Goal: Transaction & Acquisition: Purchase product/service

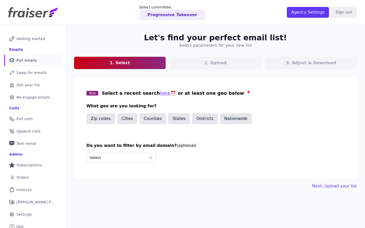
click at [176, 18] on div "Progressive Takeover" at bounding box center [172, 15] width 66 height 10
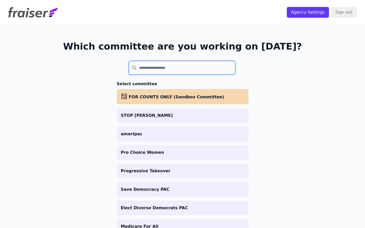
click at [161, 69] on input "search" at bounding box center [182, 68] width 107 height 14
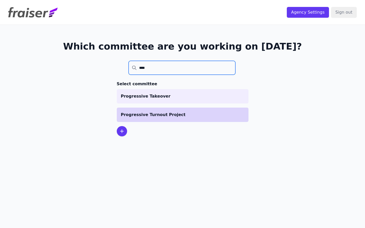
type input "****"
click at [171, 117] on p "Progressive Turnout Project" at bounding box center [182, 115] width 123 height 6
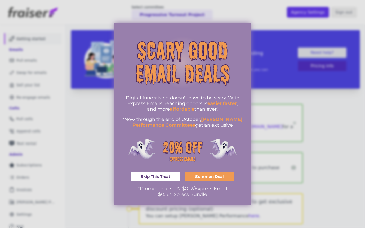
click at [50, 155] on div at bounding box center [182, 114] width 365 height 228
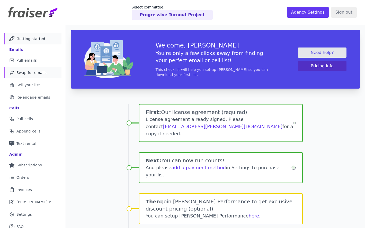
click at [21, 73] on span "Swap for emails" at bounding box center [31, 72] width 30 height 5
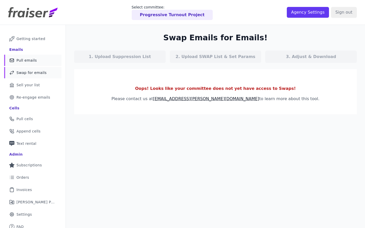
click at [25, 59] on span "Pull emails" at bounding box center [26, 60] width 20 height 5
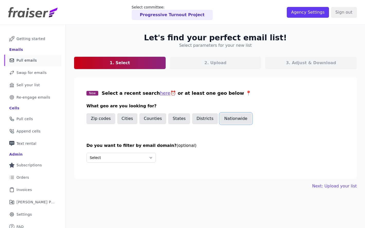
click at [241, 120] on button "Nationwide" at bounding box center [236, 118] width 32 height 11
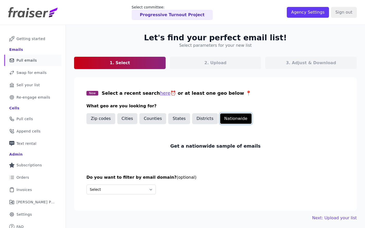
scroll to position [25, 0]
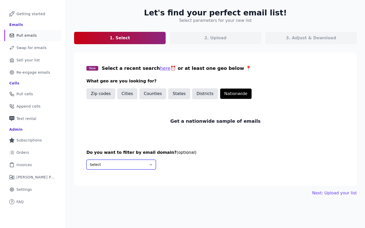
click at [109, 163] on select "Select Include only these domains Include none of these domains" at bounding box center [120, 165] width 69 height 10
select select "Exclude"
click at [86, 160] on select "Select Include only these domains Include none of these domains" at bounding box center [120, 165] width 69 height 10
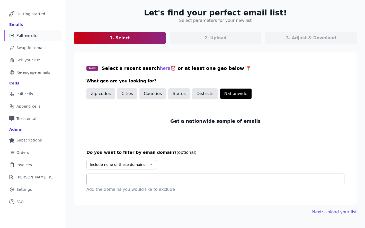
click at [102, 182] on input "text" at bounding box center [217, 180] width 253 height 6
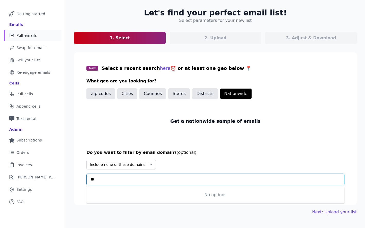
type input "*"
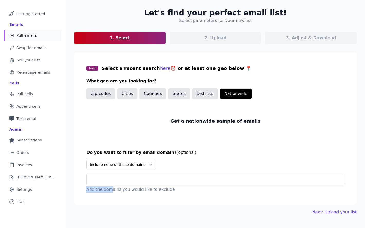
click at [111, 187] on p "Add the domains you would like to exclude" at bounding box center [215, 190] width 258 height 6
click at [111, 183] on div at bounding box center [217, 179] width 253 height 11
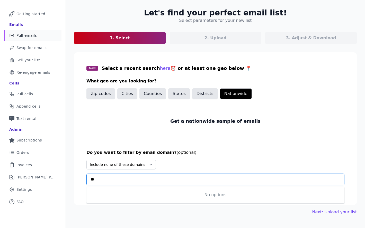
type input "*"
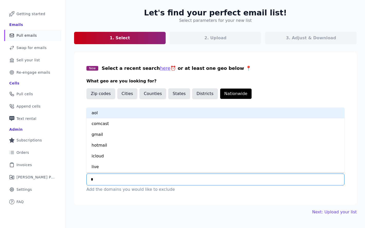
type input "**"
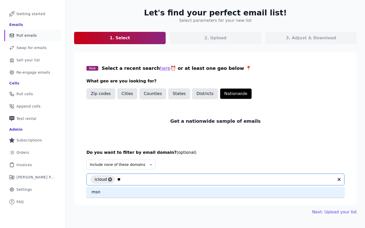
type input "***"
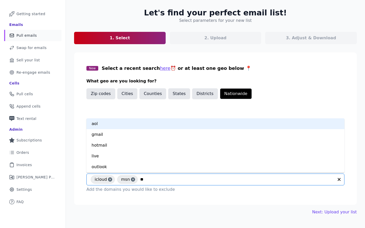
type input "***"
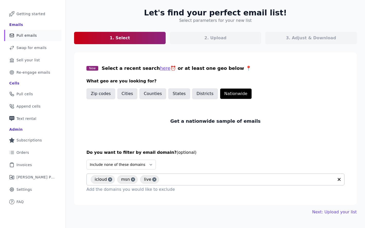
click at [177, 183] on div "icloud msn live" at bounding box center [212, 179] width 243 height 11
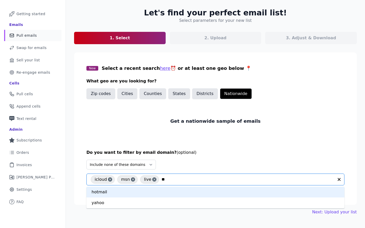
type input "***"
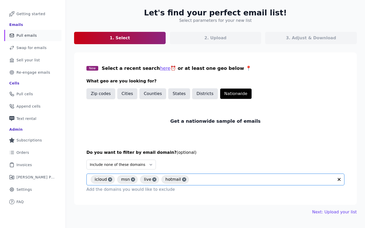
click at [171, 141] on section "New Select a recent search here ⏰ or at least one geo below 📍 What geo are you …" at bounding box center [215, 128] width 283 height 153
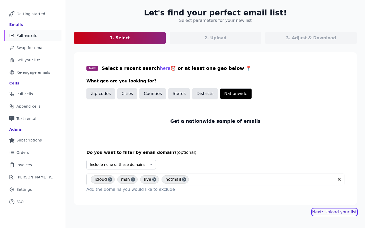
click at [336, 213] on link "Next: Upload your list" at bounding box center [334, 212] width 44 height 6
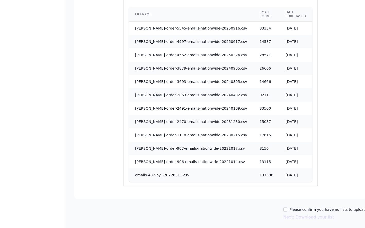
scroll to position [323, 0]
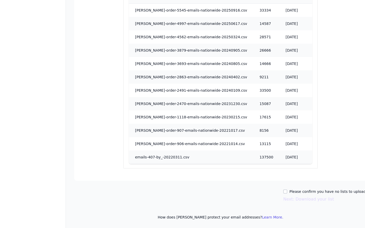
click at [291, 191] on label "Please confirm you have no lists to upload." at bounding box center [327, 191] width 77 height 5
click at [287, 191] on input "Please confirm you have no lists to upload." at bounding box center [285, 192] width 4 height 4
checkbox input "true"
click at [289, 201] on button "Next: Download your list" at bounding box center [308, 199] width 51 height 6
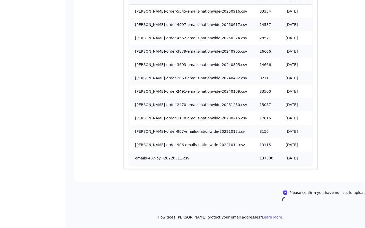
scroll to position [302, 0]
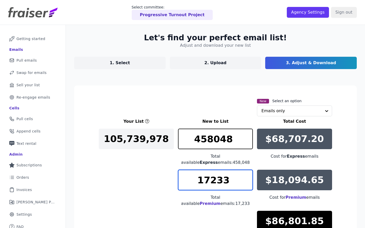
click at [207, 174] on input "17233" at bounding box center [215, 180] width 75 height 21
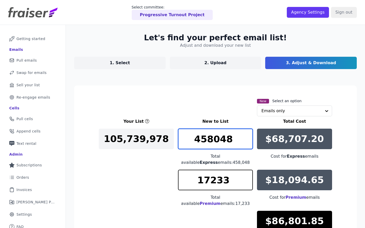
click at [224, 141] on input "458048" at bounding box center [215, 139] width 75 height 21
click at [234, 140] on input "458048" at bounding box center [215, 139] width 75 height 21
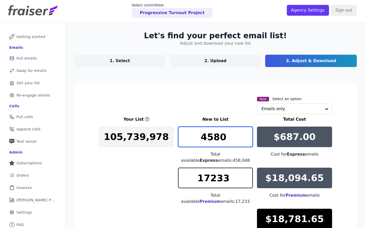
type input "4580"
click at [217, 199] on span "Premium" at bounding box center [209, 201] width 21 height 5
drag, startPoint x: 231, startPoint y: 137, endPoint x: 164, endPoint y: 139, distance: 66.4
click at [164, 139] on div "Your List New to List Total Cost 105,739,978 4580 Total available Express email…" at bounding box center [215, 181] width 233 height 130
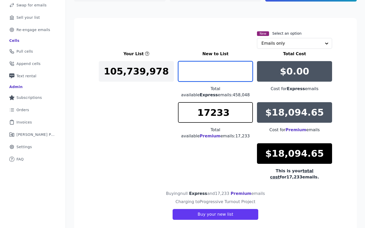
scroll to position [68, 0]
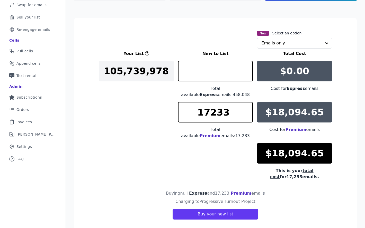
type input "0"
click at [288, 107] on p "$18,094.65" at bounding box center [294, 112] width 59 height 10
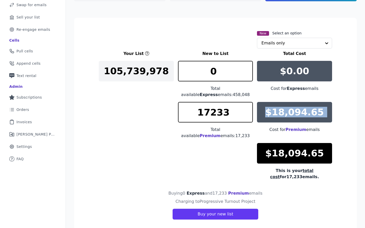
click at [288, 107] on p "$18,094.65" at bounding box center [294, 112] width 59 height 10
copy div "$18,094.65"
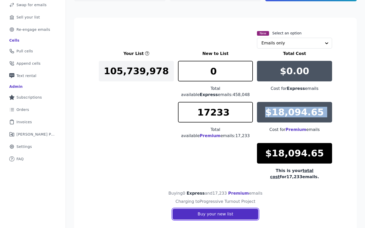
click at [196, 209] on button "Buy your new list" at bounding box center [214, 214] width 85 height 11
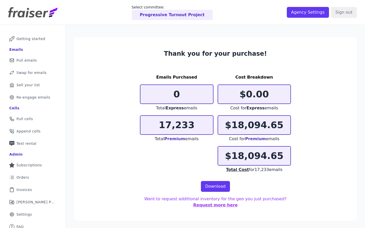
scroll to position [6, 0]
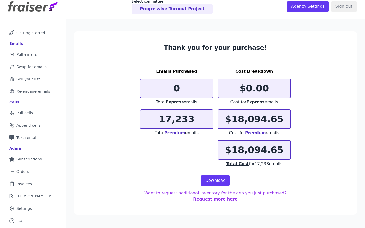
click at [188, 124] on p "17,233" at bounding box center [176, 119] width 72 height 10
copy p "17,233"
click at [208, 178] on link "Download" at bounding box center [215, 180] width 29 height 11
